Goal: Book appointment/travel/reservation

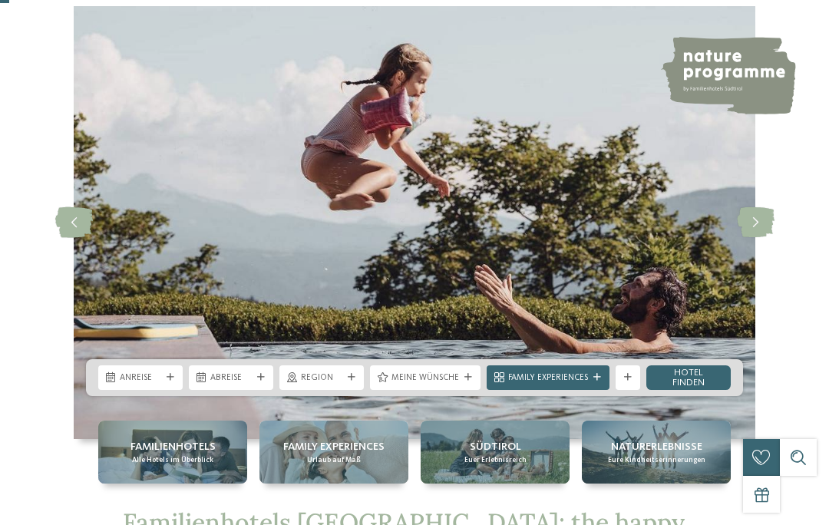
click at [140, 384] on span "Anreise" at bounding box center [140, 378] width 41 height 12
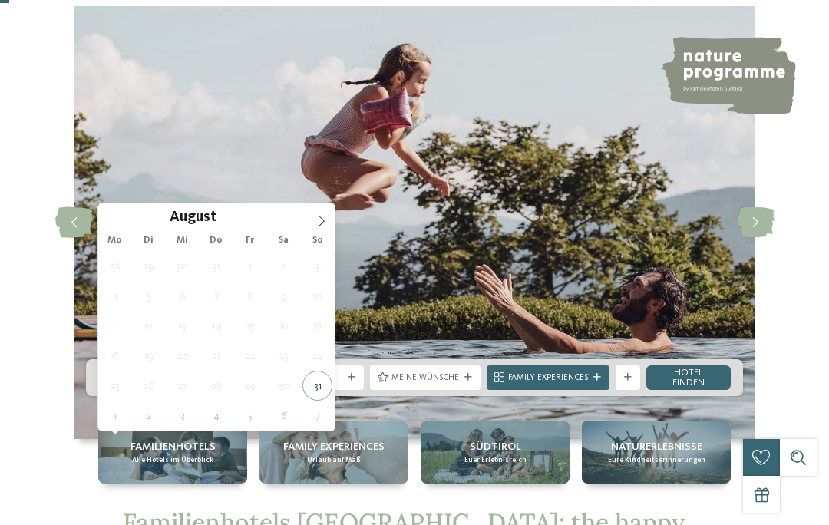
click at [322, 225] on icon at bounding box center [321, 221] width 11 height 11
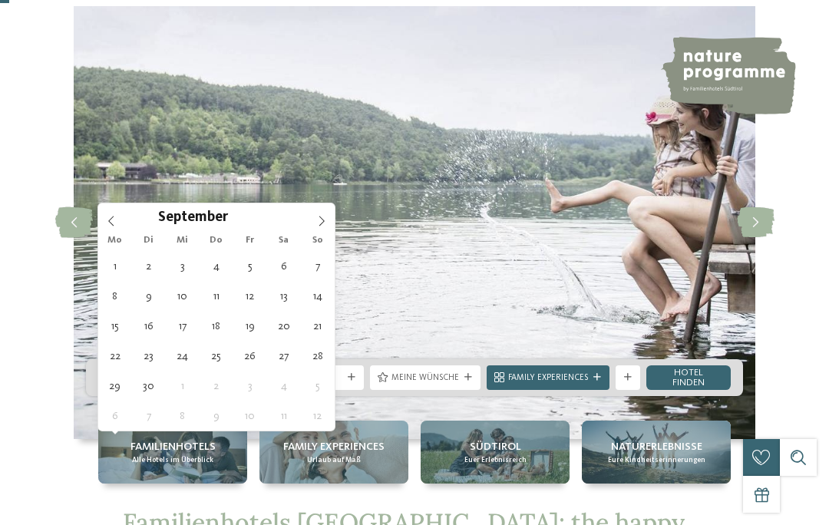
type div "[DATE]"
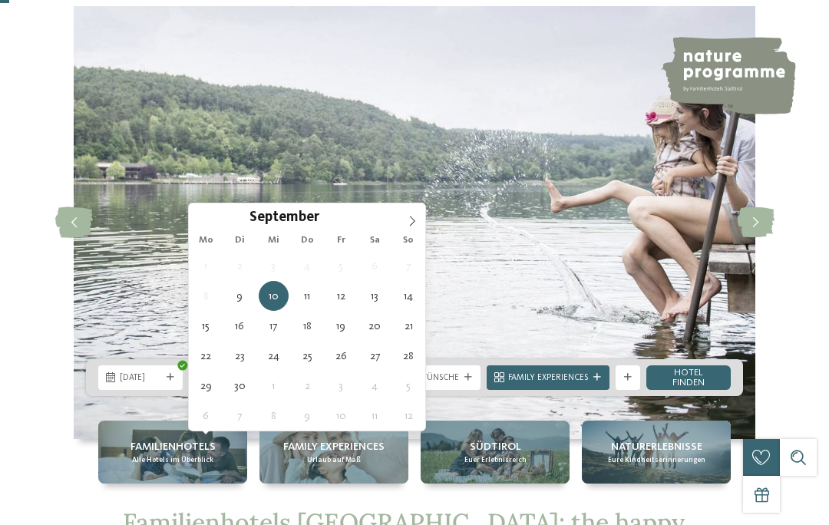
type div "[DATE]"
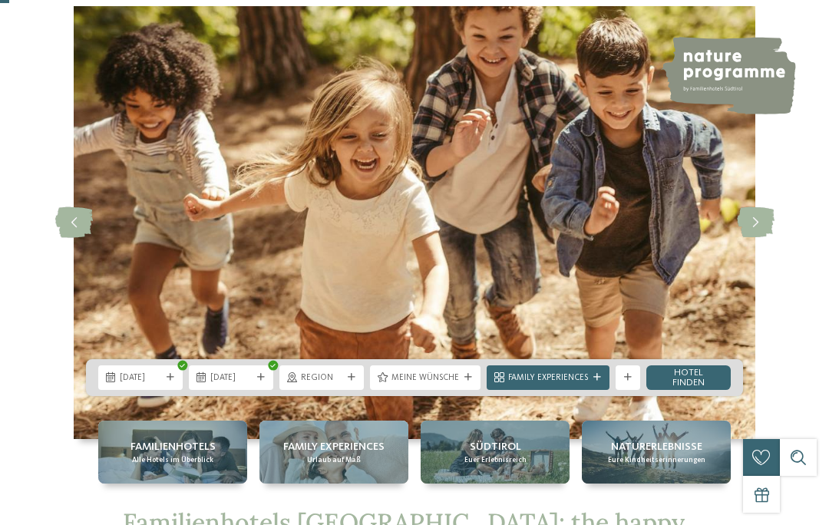
click at [326, 384] on span "Region" at bounding box center [321, 378] width 41 height 12
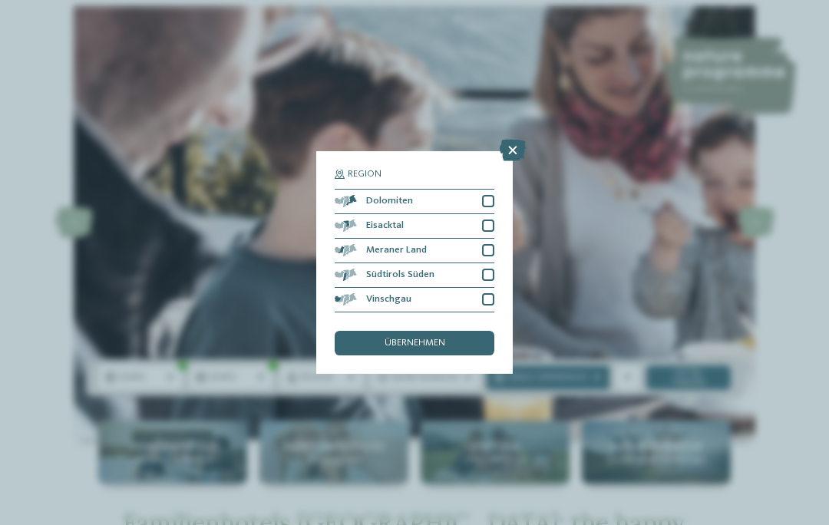
click at [486, 195] on div at bounding box center [488, 201] width 12 height 12
click at [483, 269] on div at bounding box center [488, 275] width 12 height 12
click at [403, 338] on span "übernehmen" at bounding box center [414, 343] width 61 height 10
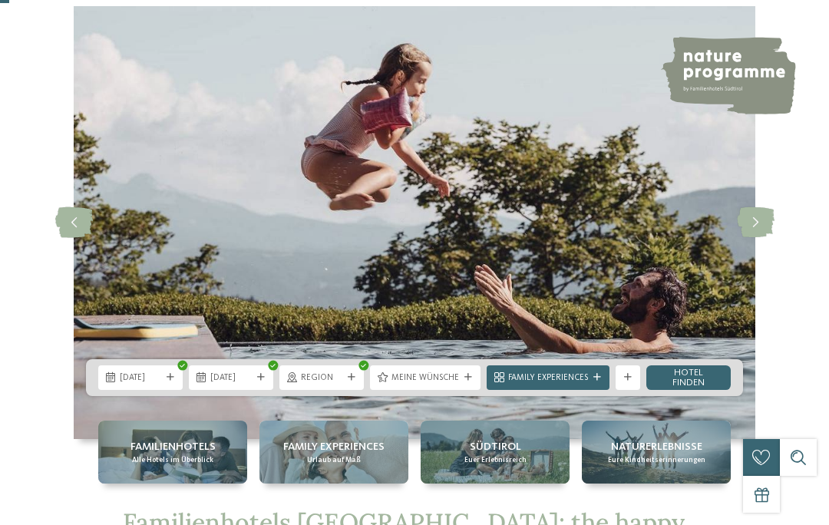
click at [425, 384] on span "Meine Wünsche" at bounding box center [425, 378] width 68 height 12
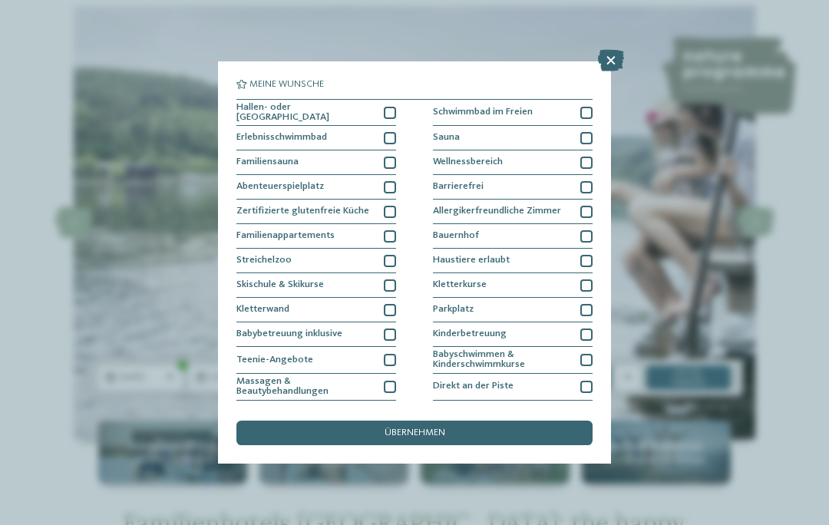
click at [386, 186] on div at bounding box center [390, 187] width 12 height 12
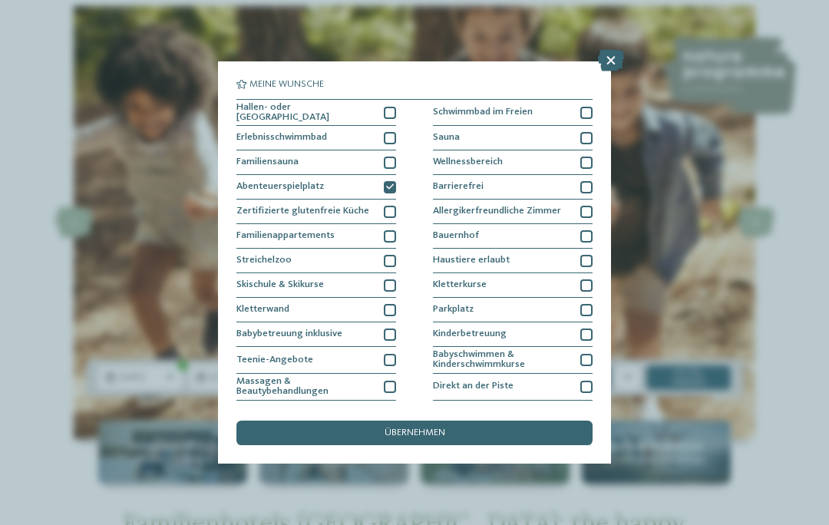
click at [385, 137] on div at bounding box center [390, 138] width 12 height 12
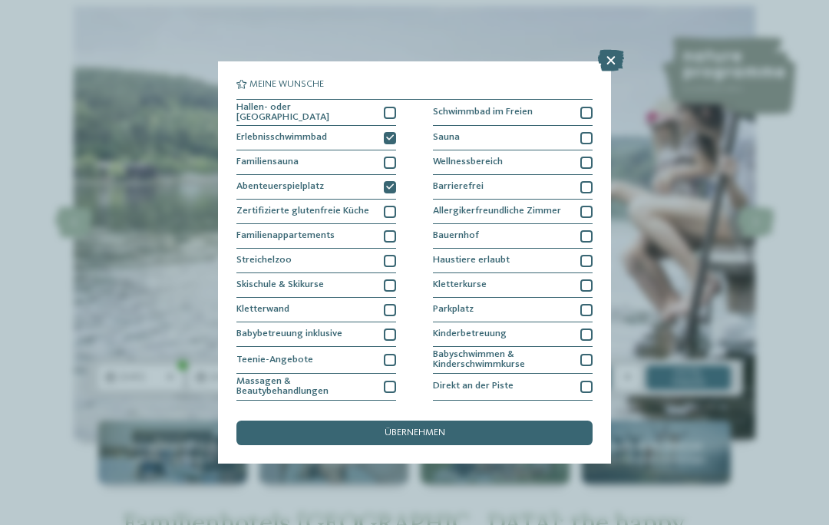
click at [429, 428] on span "übernehmen" at bounding box center [414, 433] width 61 height 10
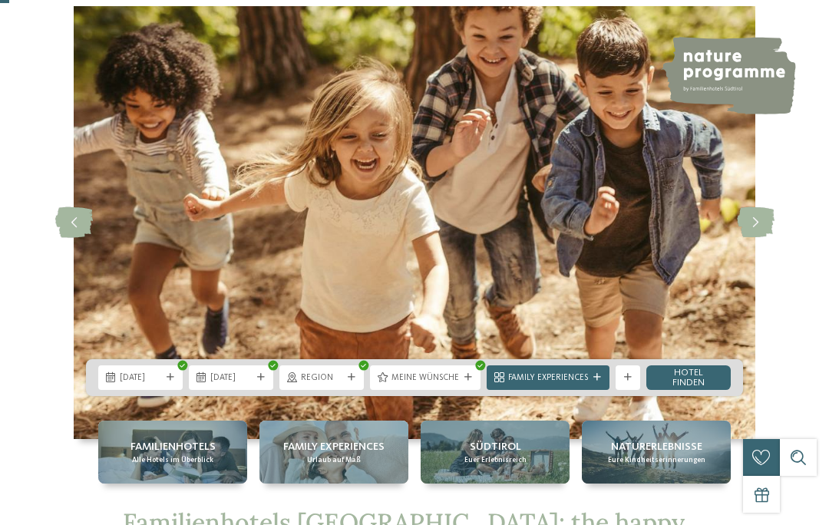
click at [536, 384] on span "Family Experiences" at bounding box center [548, 378] width 80 height 12
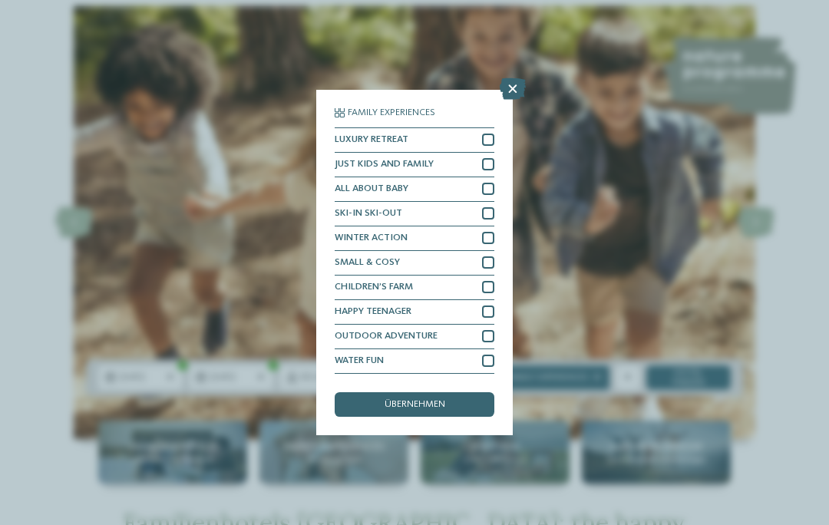
click at [508, 78] on icon at bounding box center [513, 88] width 26 height 21
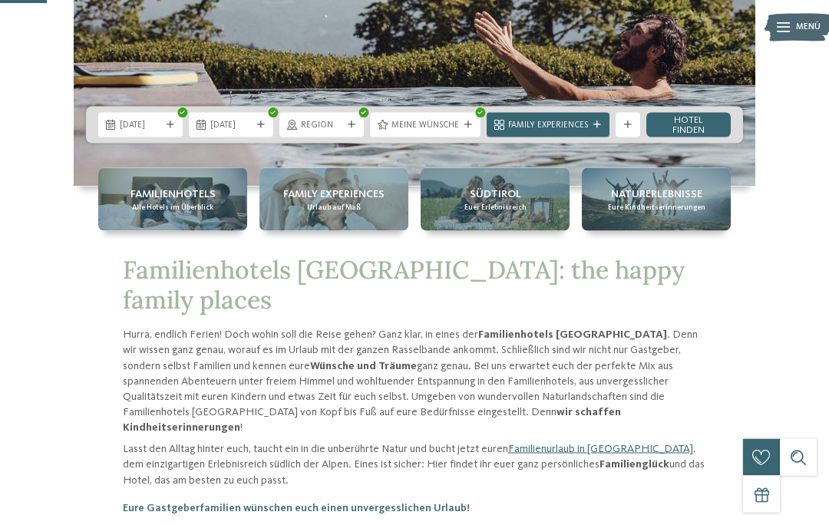
scroll to position [311, 0]
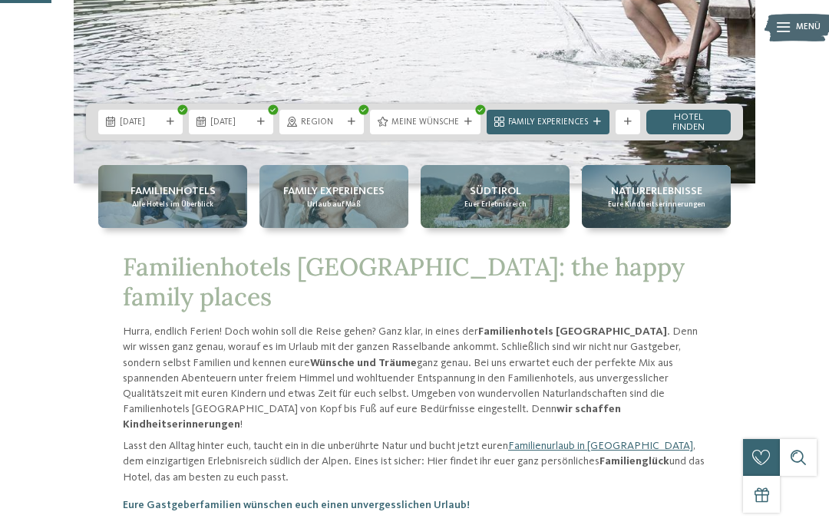
click at [684, 134] on link "Hotel finden" at bounding box center [688, 122] width 84 height 25
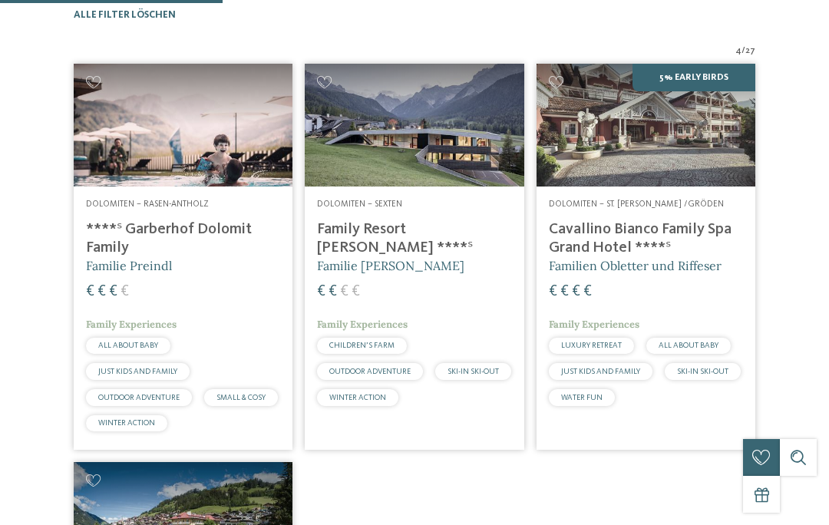
scroll to position [377, 0]
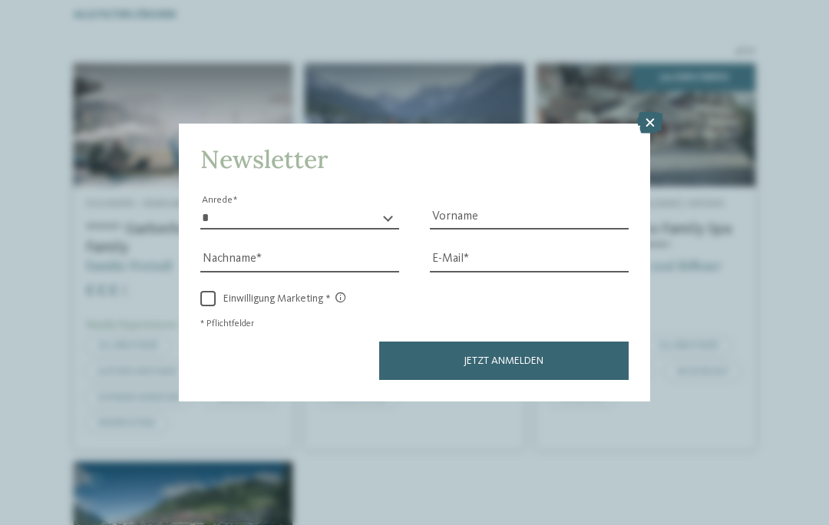
click at [648, 112] on icon at bounding box center [650, 122] width 26 height 21
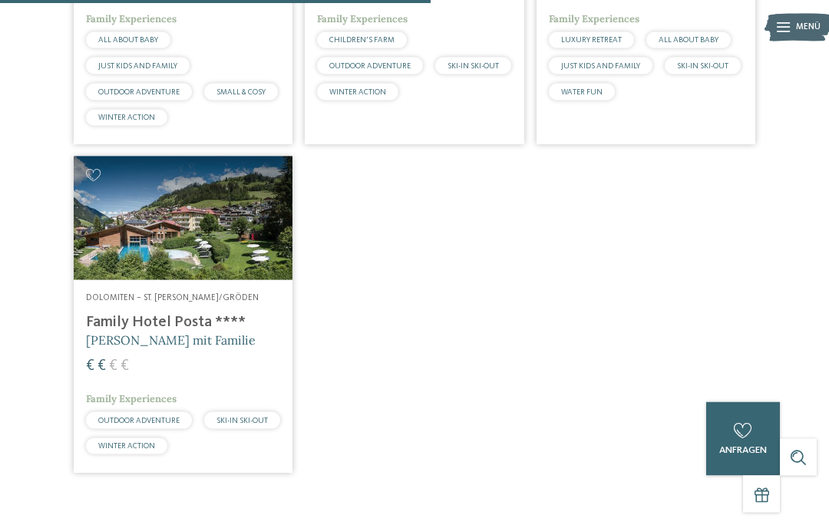
scroll to position [683, 0]
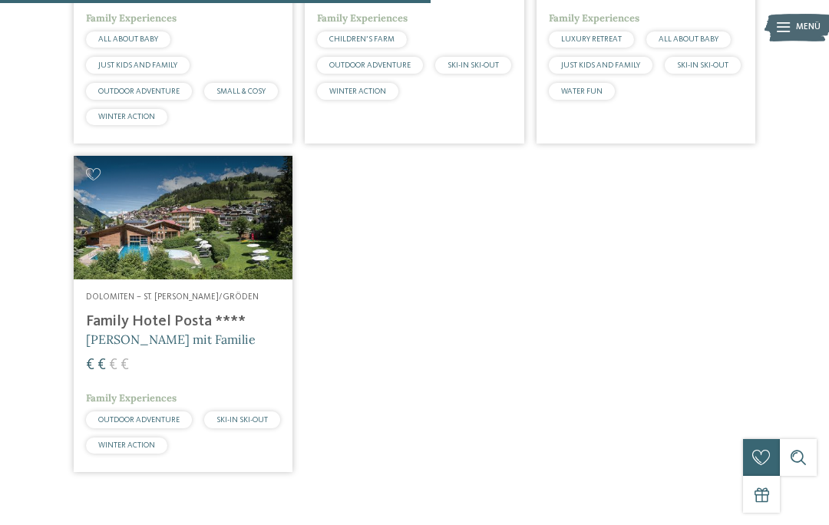
click at [201, 331] on h4 "Family Hotel Posta ****" at bounding box center [183, 321] width 194 height 18
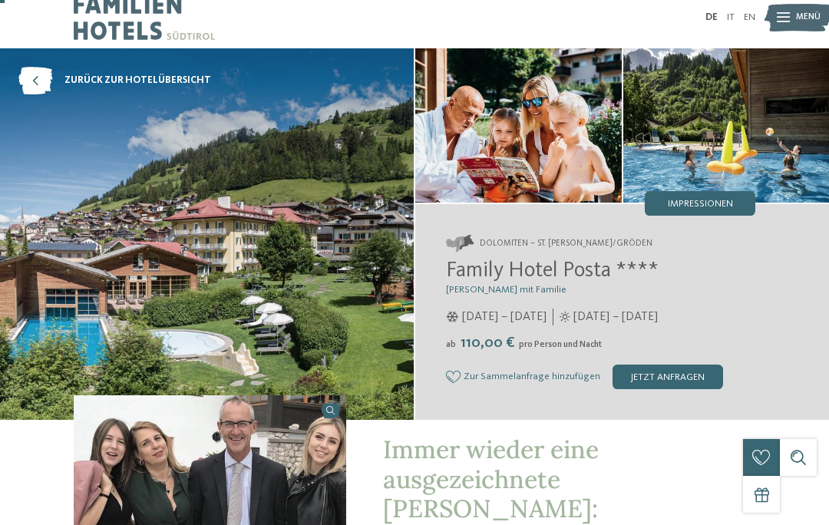
scroll to position [24, 0]
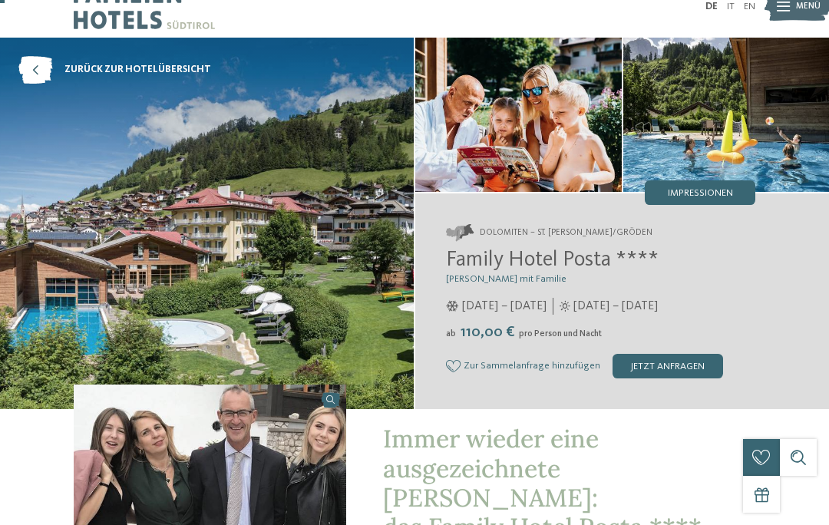
click at [696, 198] on span "Impressionen" at bounding box center [700, 194] width 65 height 10
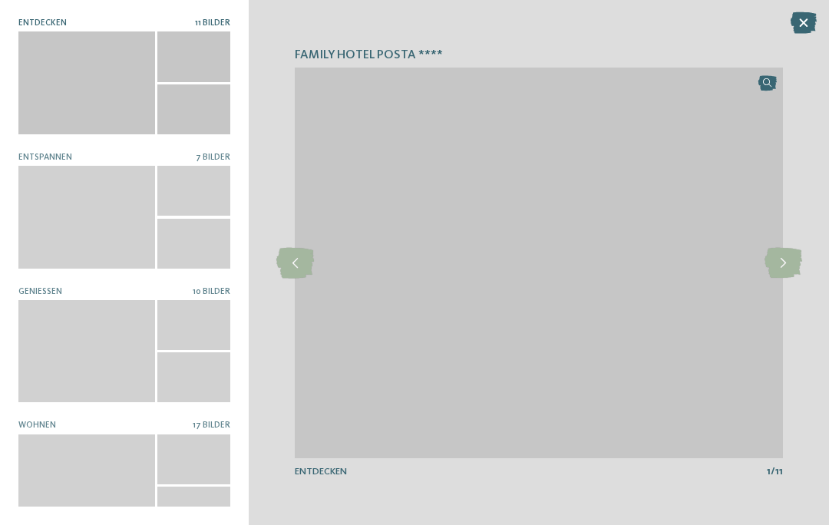
scroll to position [0, 0]
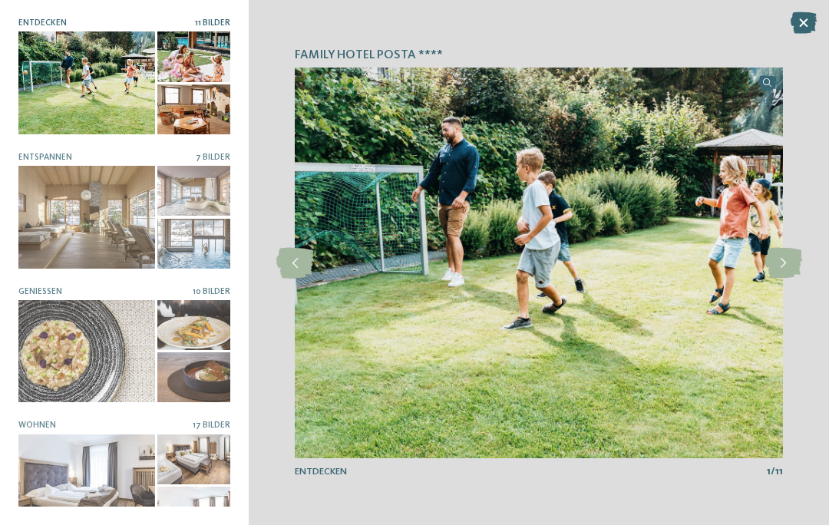
click at [210, 21] on span "11 Bilder" at bounding box center [212, 22] width 35 height 9
click at [787, 265] on icon at bounding box center [783, 263] width 38 height 31
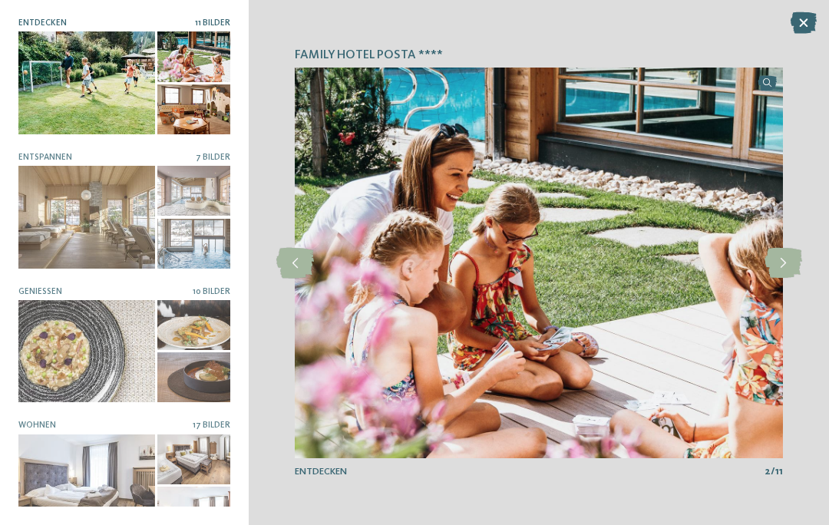
click at [784, 246] on div at bounding box center [783, 263] width 34 height 34
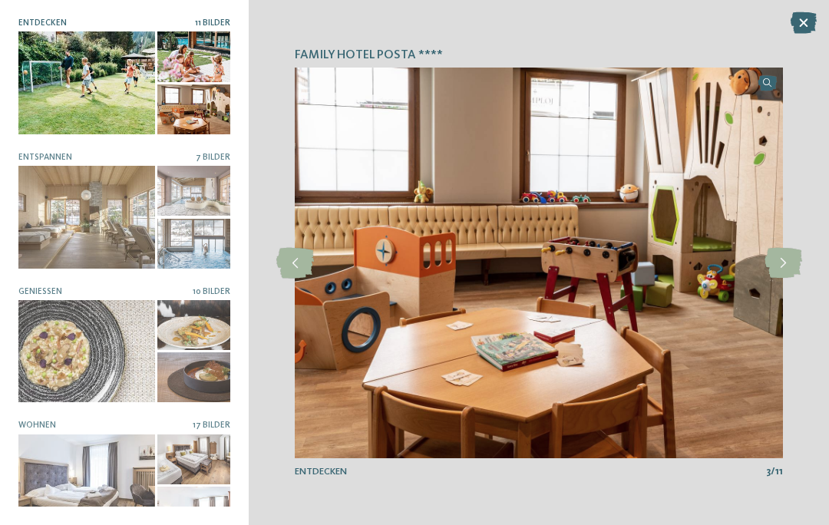
click at [785, 256] on icon at bounding box center [783, 263] width 38 height 31
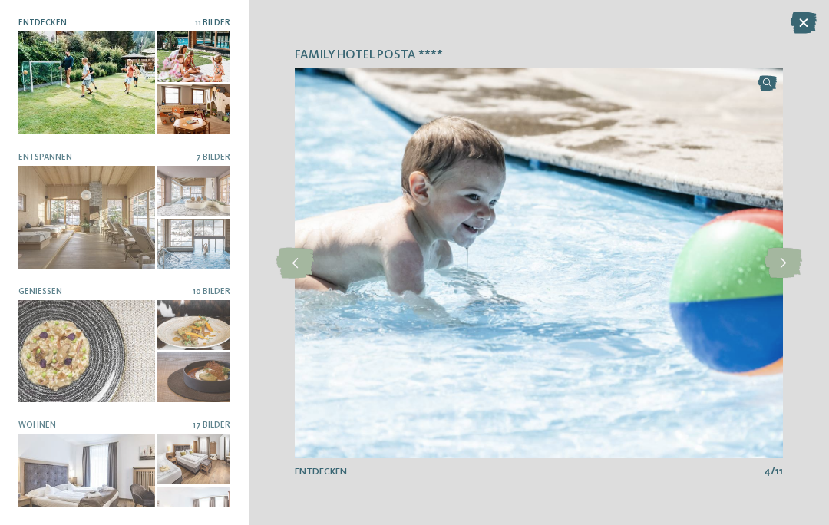
click at [787, 261] on icon at bounding box center [783, 263] width 38 height 31
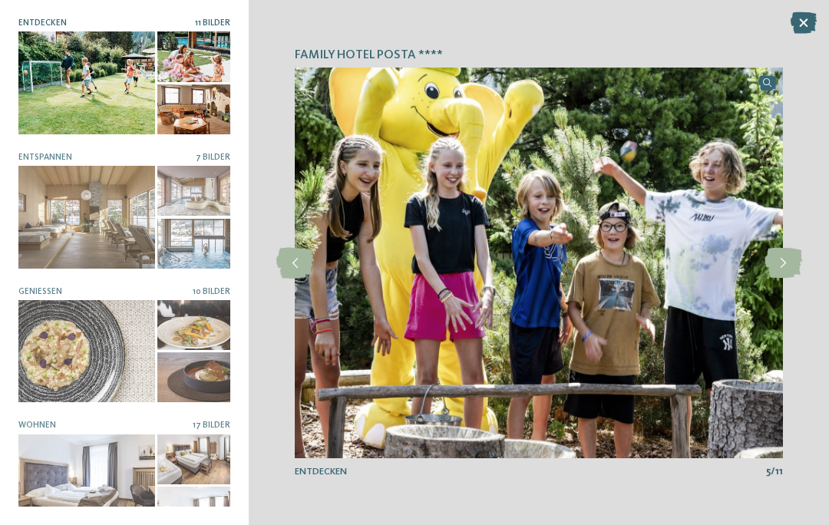
click at [787, 261] on icon at bounding box center [783, 263] width 38 height 31
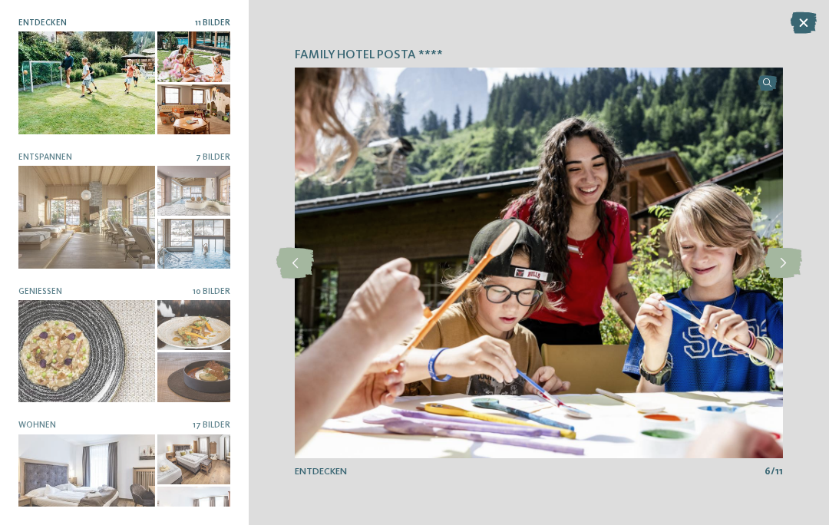
click at [793, 261] on icon at bounding box center [783, 263] width 38 height 31
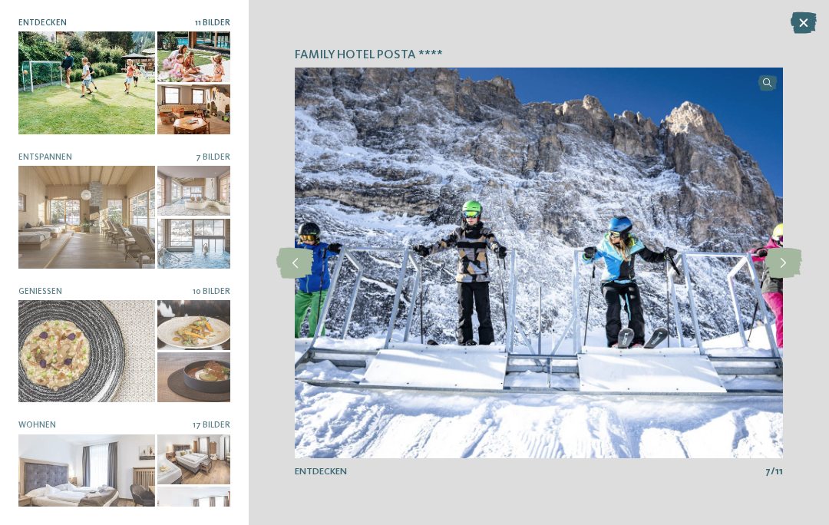
click at [791, 263] on icon at bounding box center [783, 263] width 38 height 31
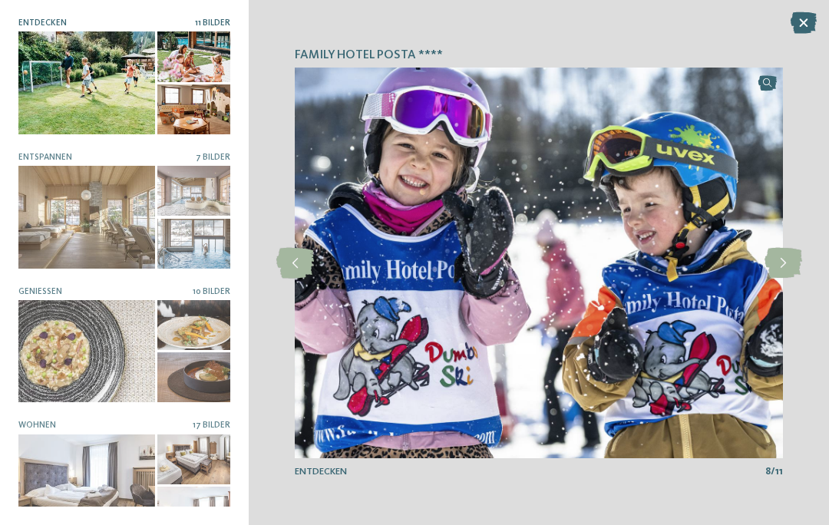
click at [792, 262] on icon at bounding box center [783, 263] width 38 height 31
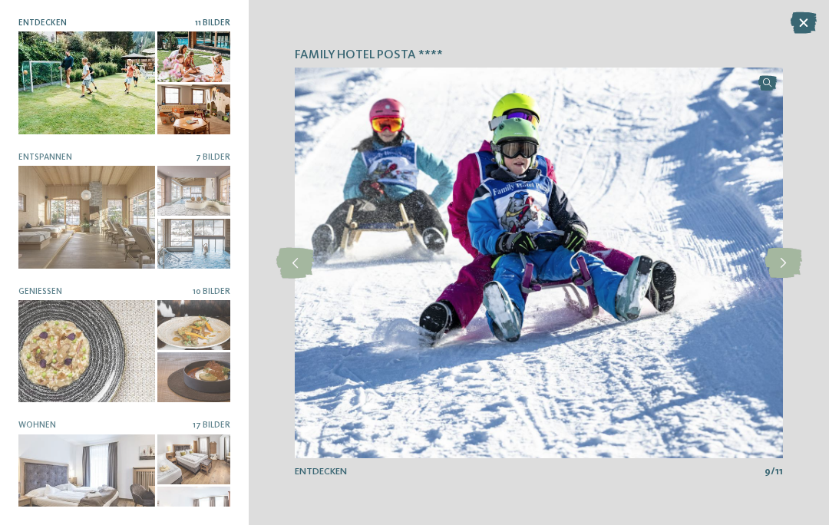
click at [794, 269] on icon at bounding box center [783, 263] width 38 height 31
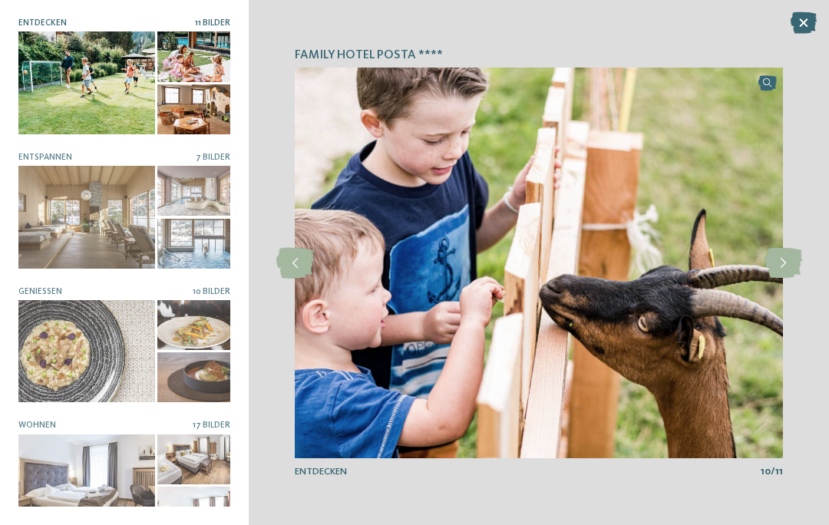
click at [790, 263] on icon at bounding box center [783, 263] width 38 height 31
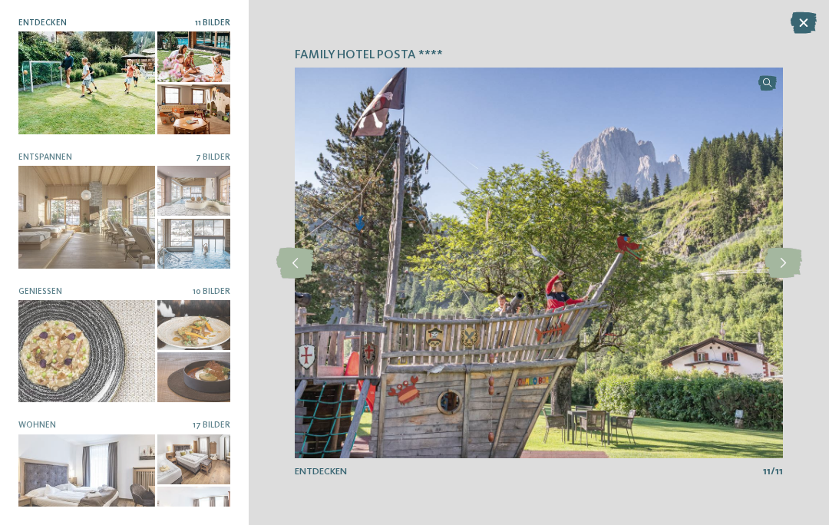
click at [789, 257] on icon at bounding box center [783, 263] width 38 height 31
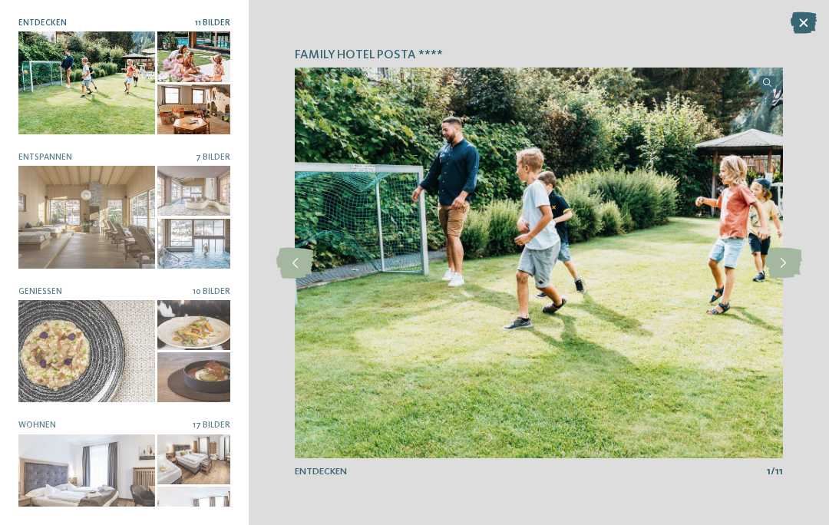
click at [299, 268] on icon at bounding box center [295, 263] width 38 height 31
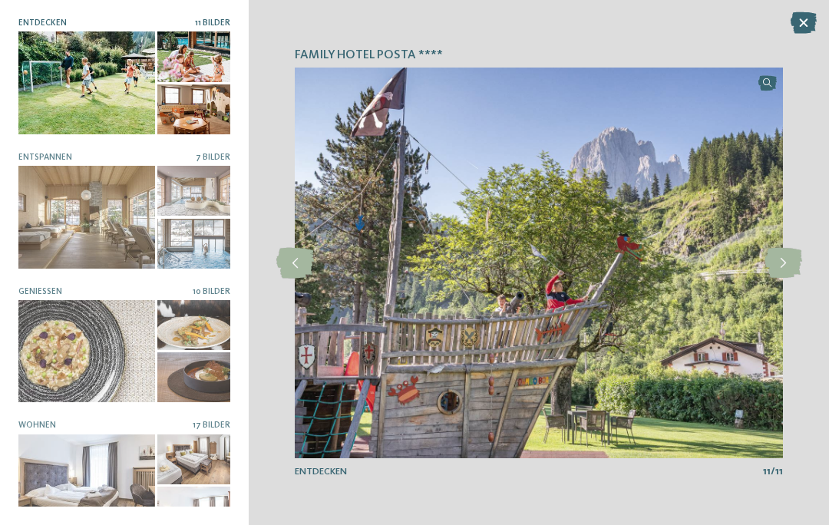
click at [807, 15] on icon at bounding box center [803, 22] width 26 height 21
